Goal: Information Seeking & Learning: Learn about a topic

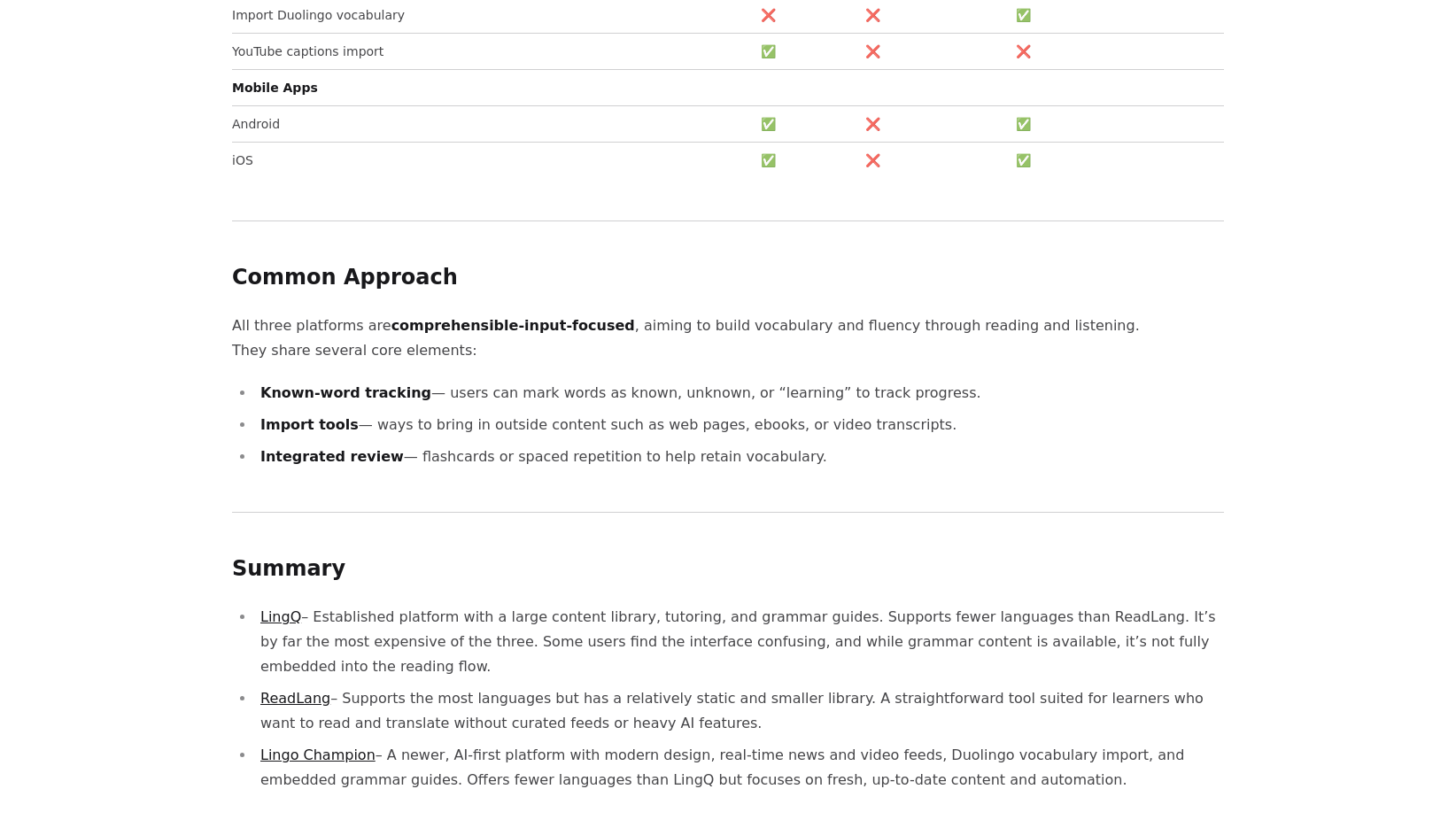
scroll to position [1506, 0]
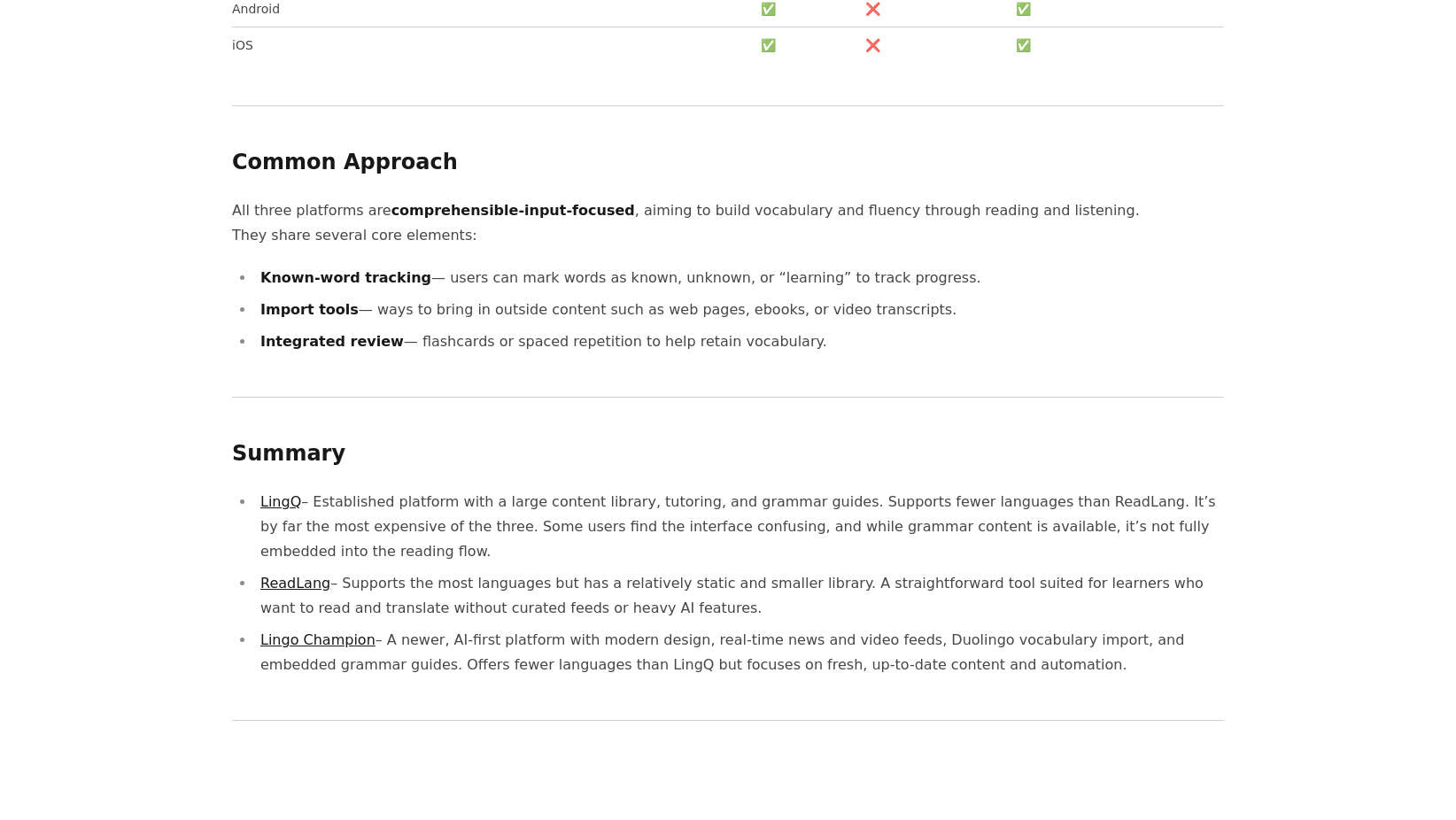
click at [284, 632] on link "Lingo Champion" at bounding box center [317, 640] width 115 height 16
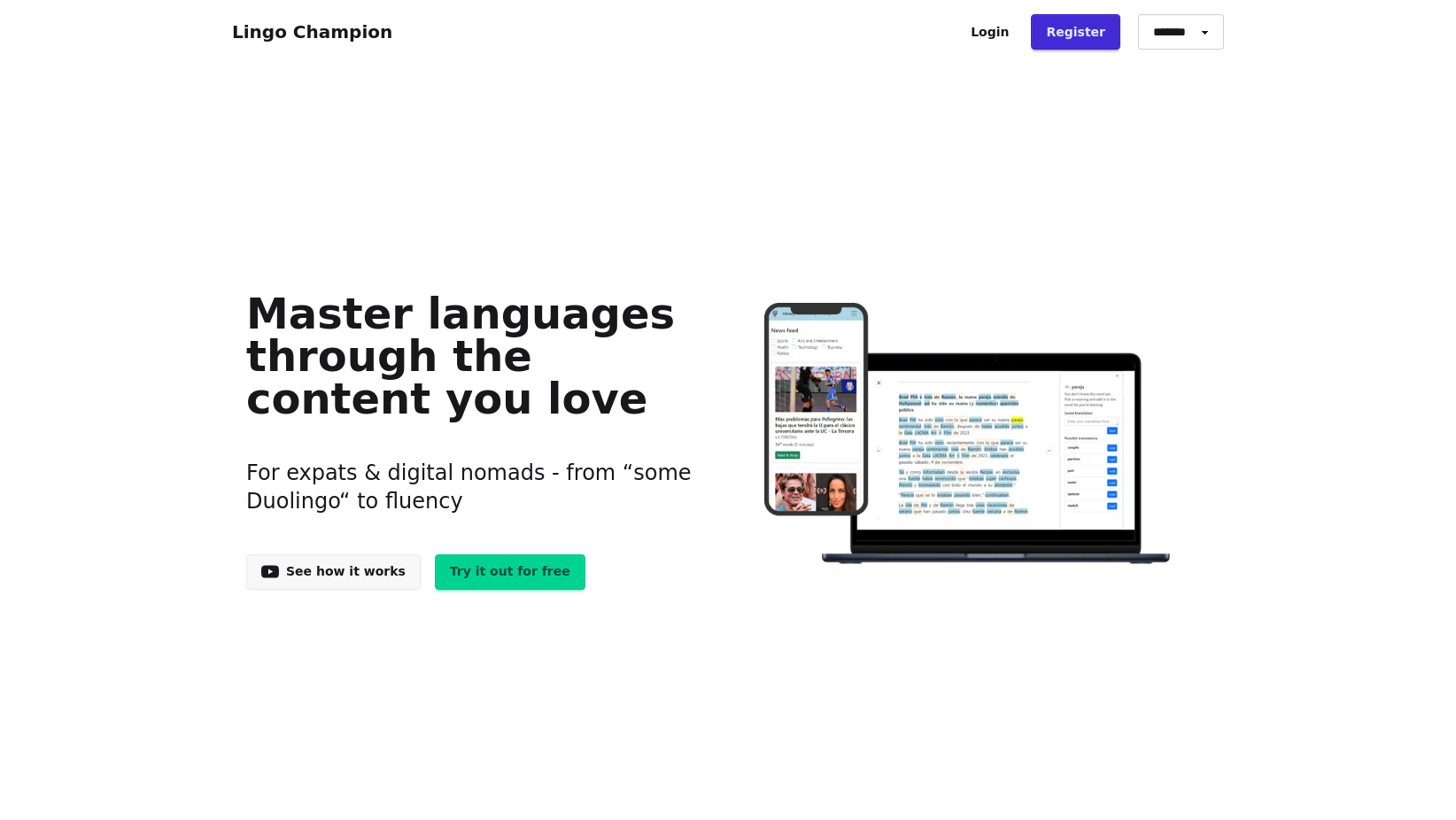
click at [284, 573] on link "See how it works" at bounding box center [334, 573] width 175 height 36
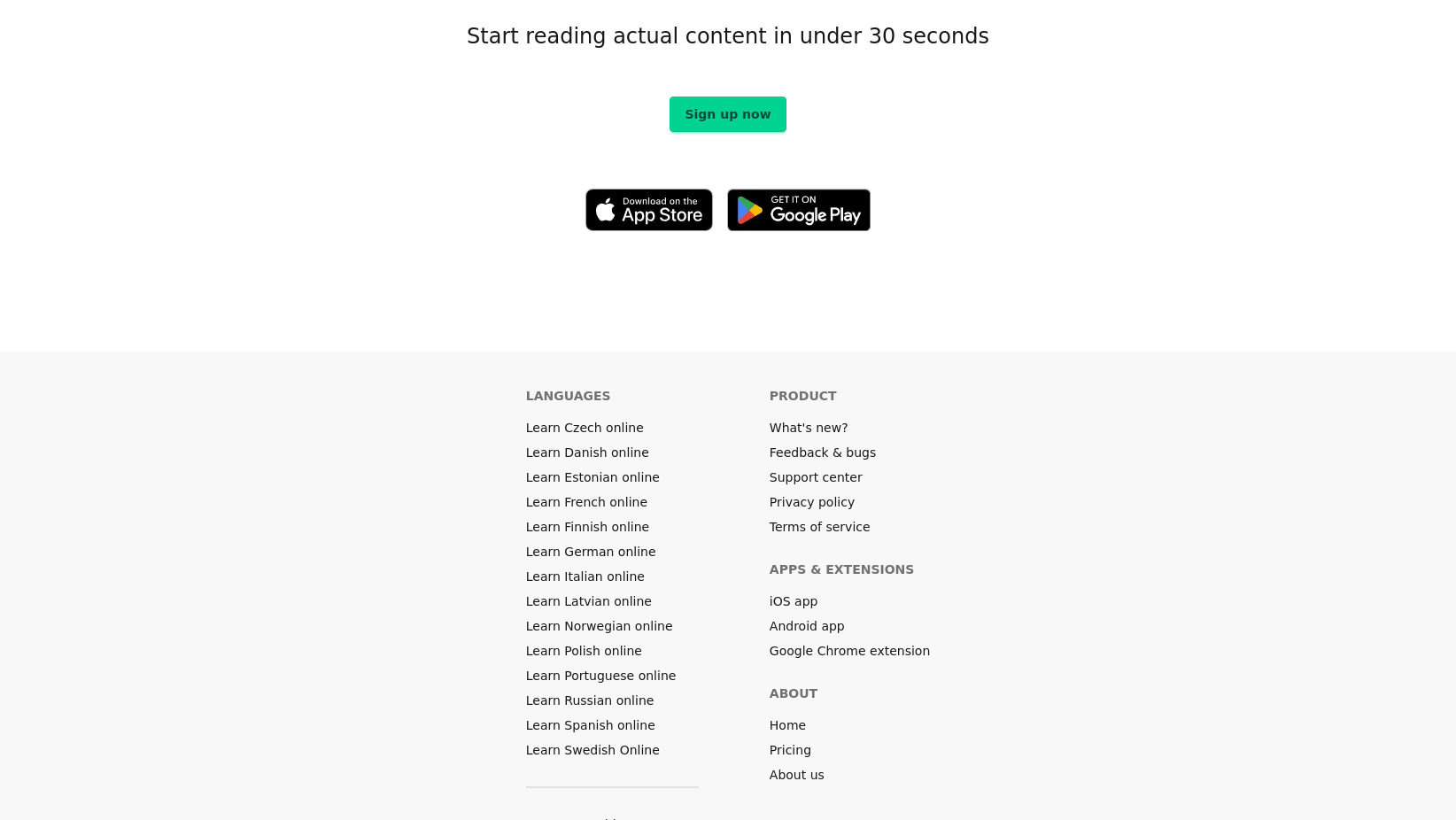
scroll to position [9898, 0]
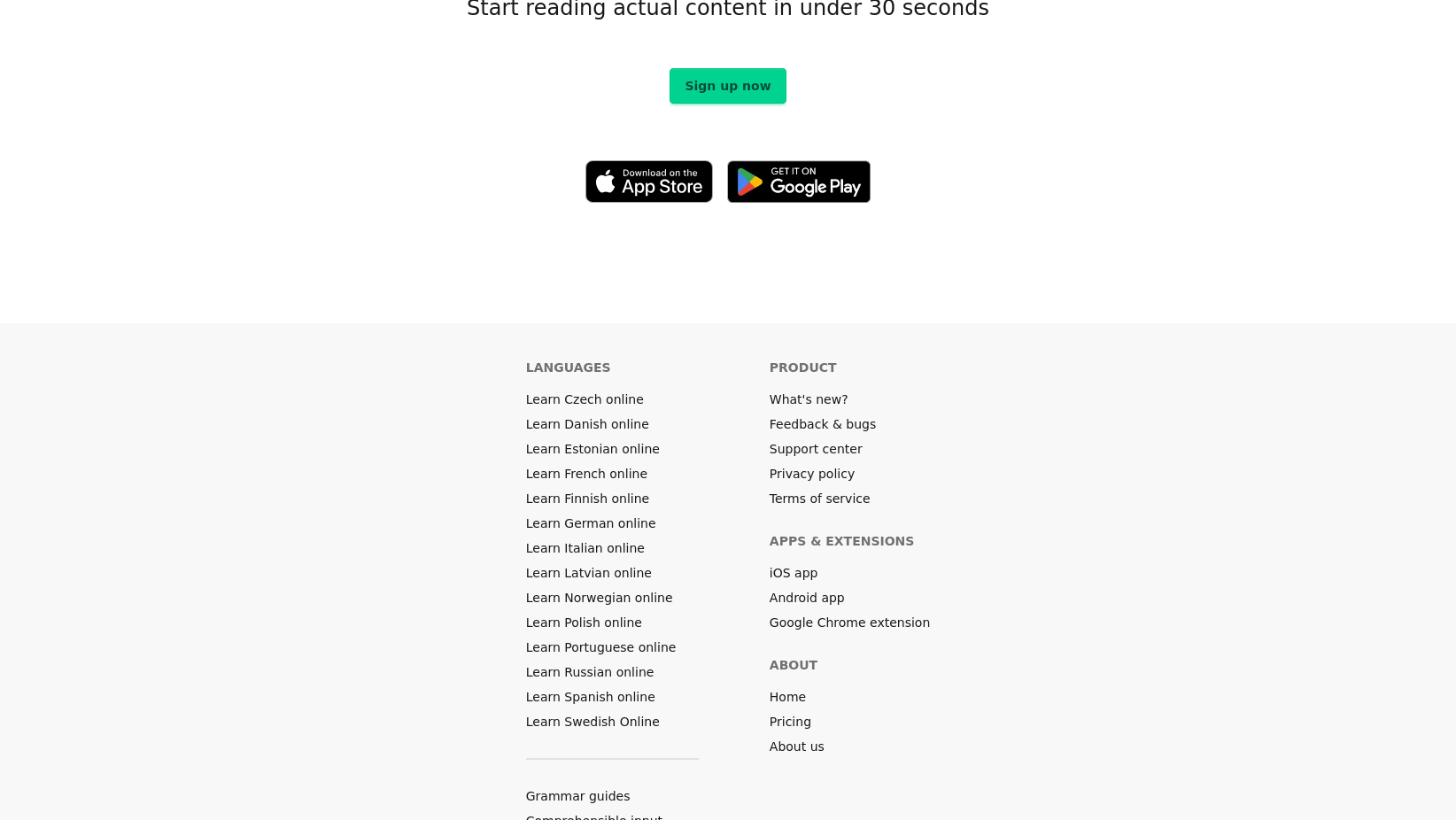
click at [793, 713] on link "Pricing" at bounding box center [790, 722] width 42 height 17
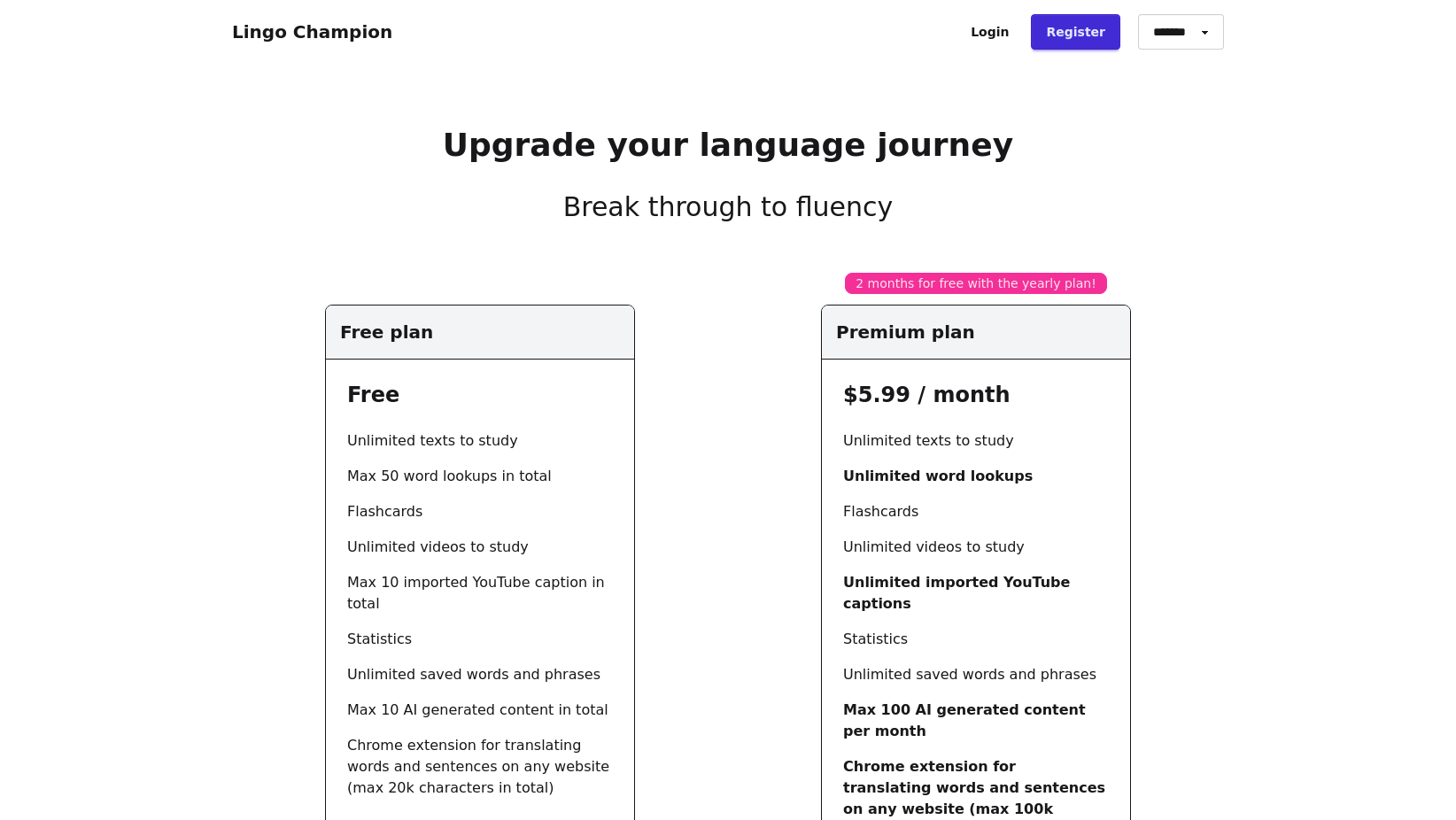
click at [249, 31] on link "Lingo Champion" at bounding box center [311, 32] width 160 height 21
